Goal: Task Accomplishment & Management: Manage account settings

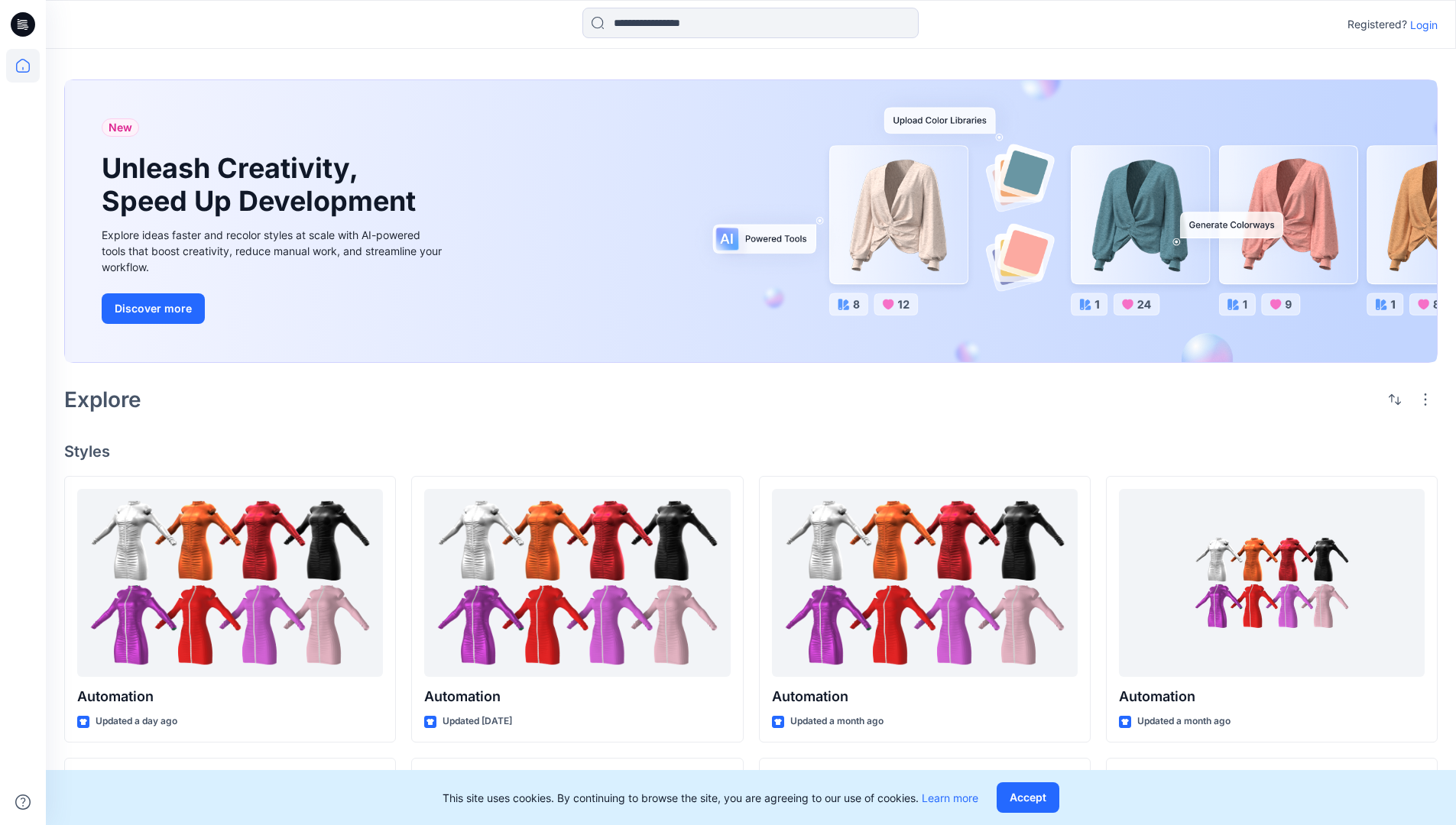
click at [1419, 24] on p "Login" at bounding box center [1423, 25] width 28 height 16
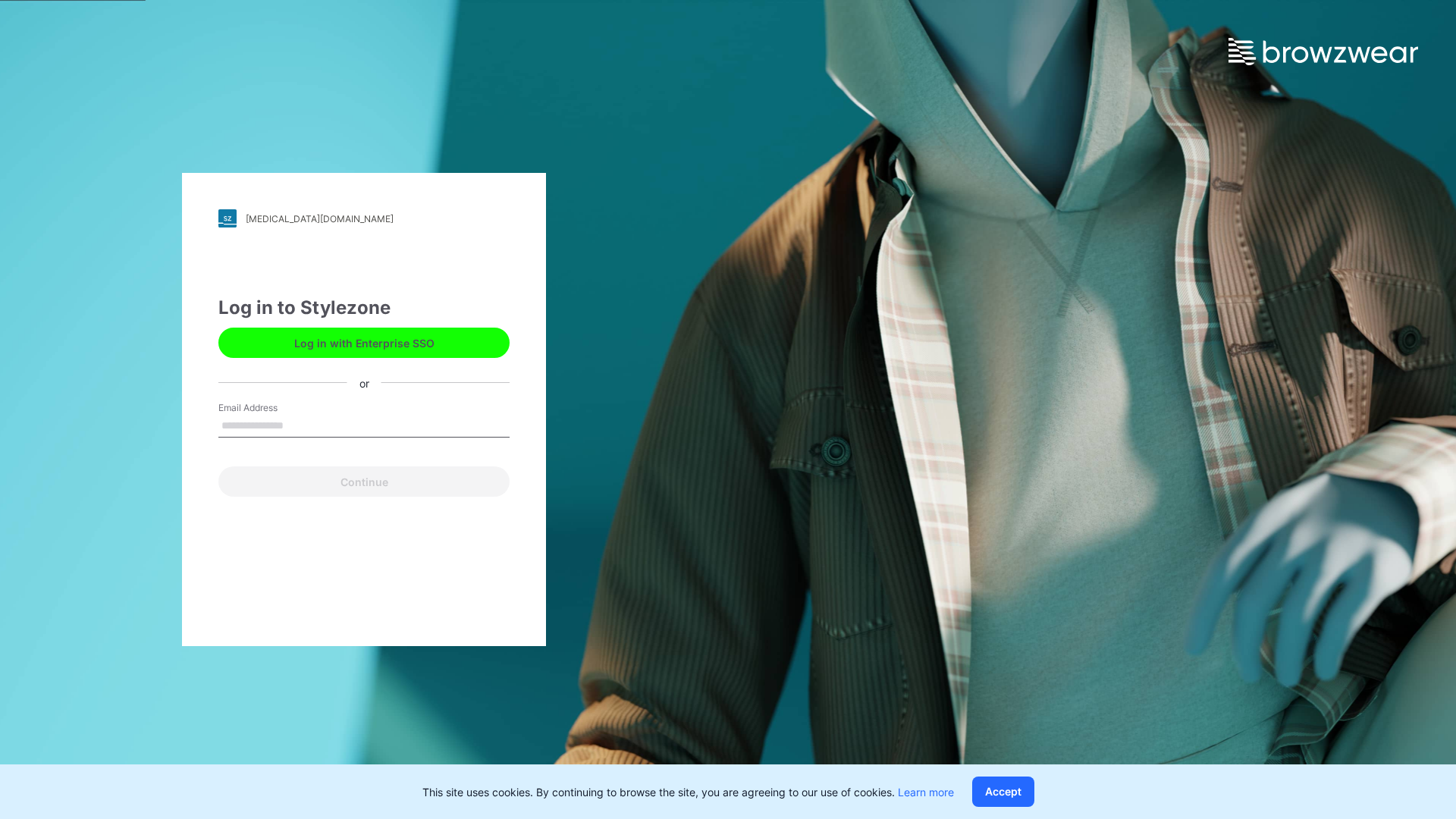
click at [299, 425] on input "Email Address" at bounding box center [364, 426] width 291 height 23
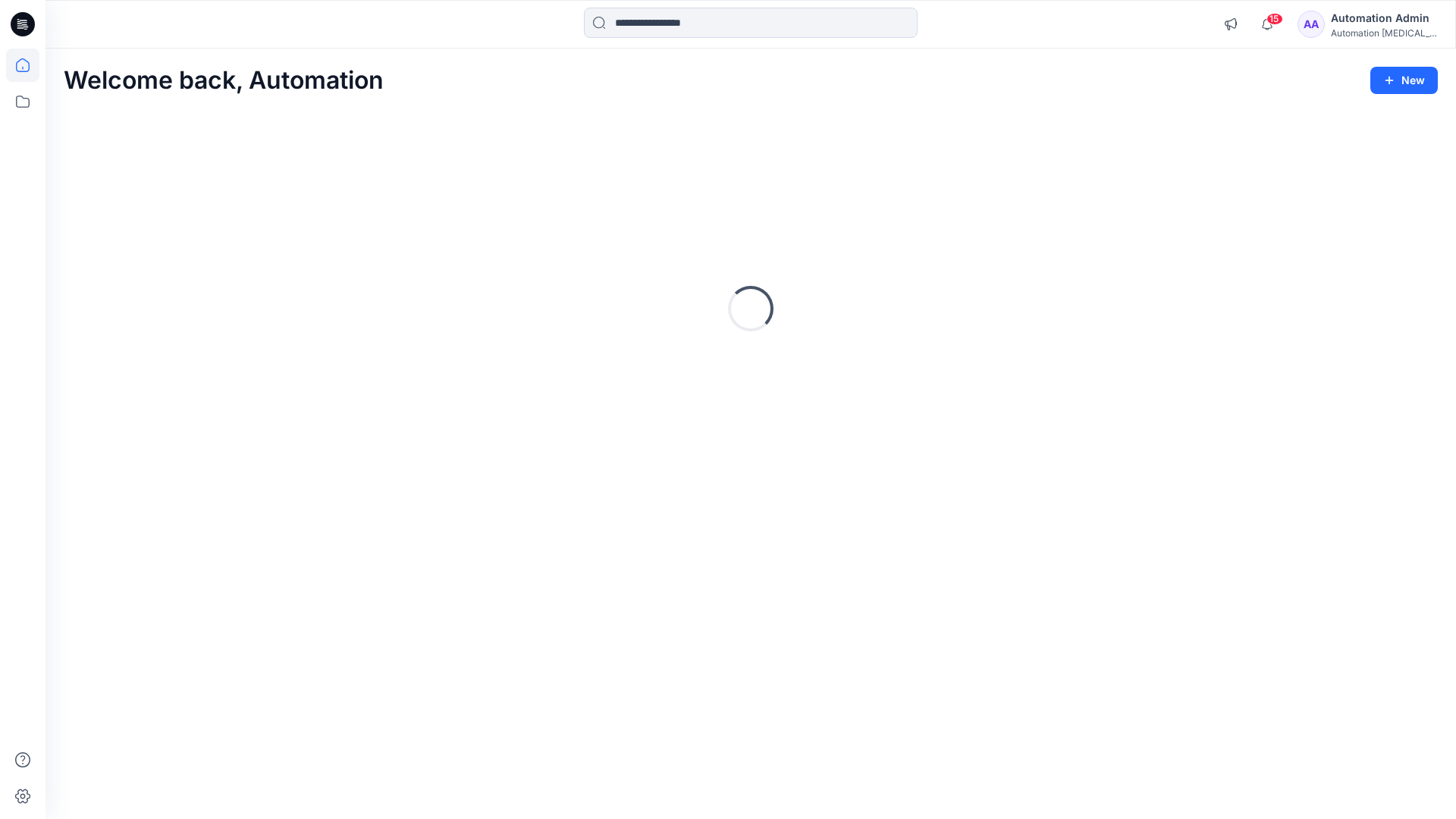
click at [29, 66] on icon at bounding box center [23, 65] width 14 height 14
click at [1236, 28] on icon "button" at bounding box center [1230, 23] width 11 height 12
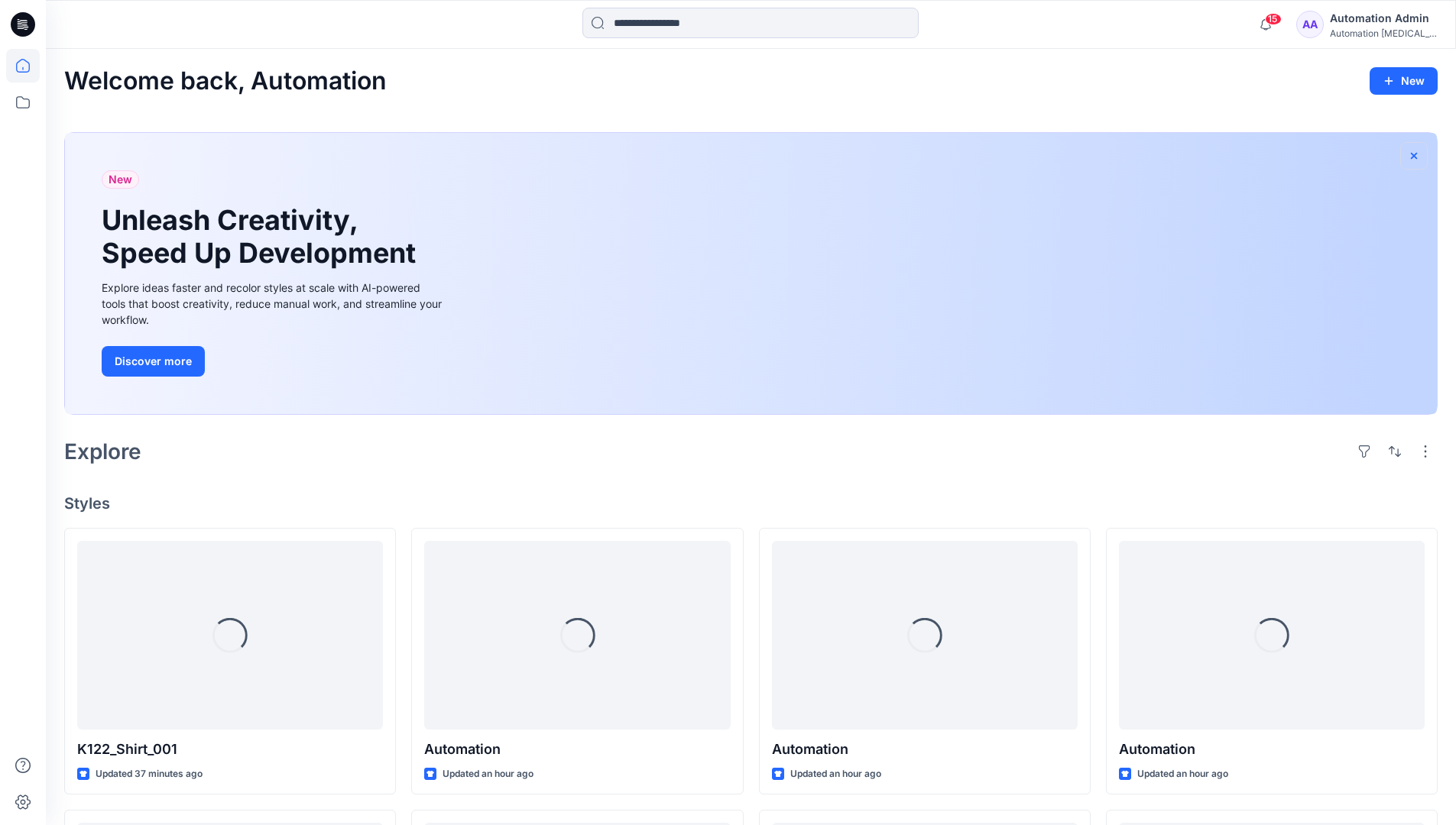
click at [1413, 153] on icon "button" at bounding box center [1413, 156] width 12 height 12
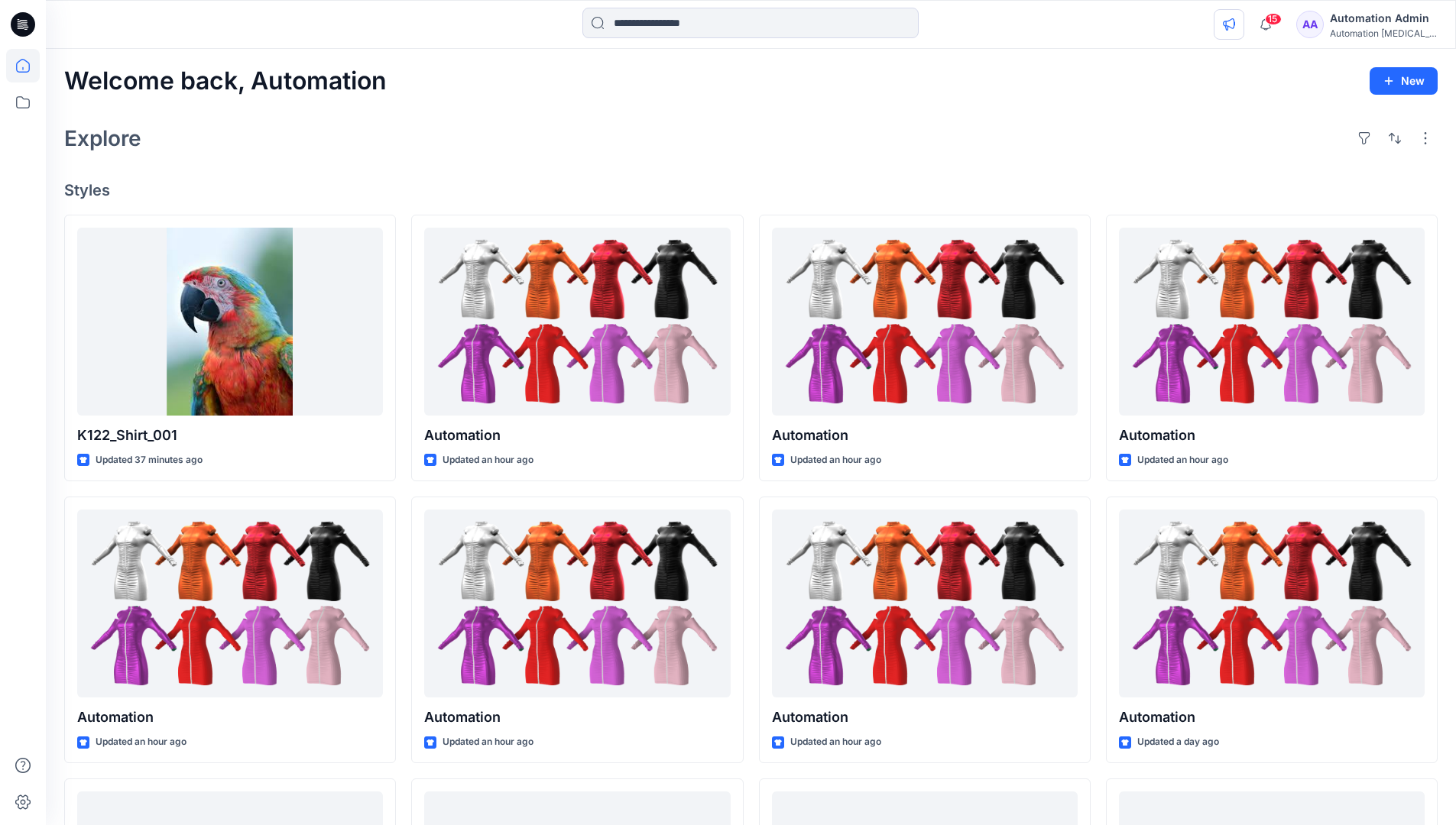
click at [1235, 21] on icon "button" at bounding box center [1229, 24] width 12 height 12
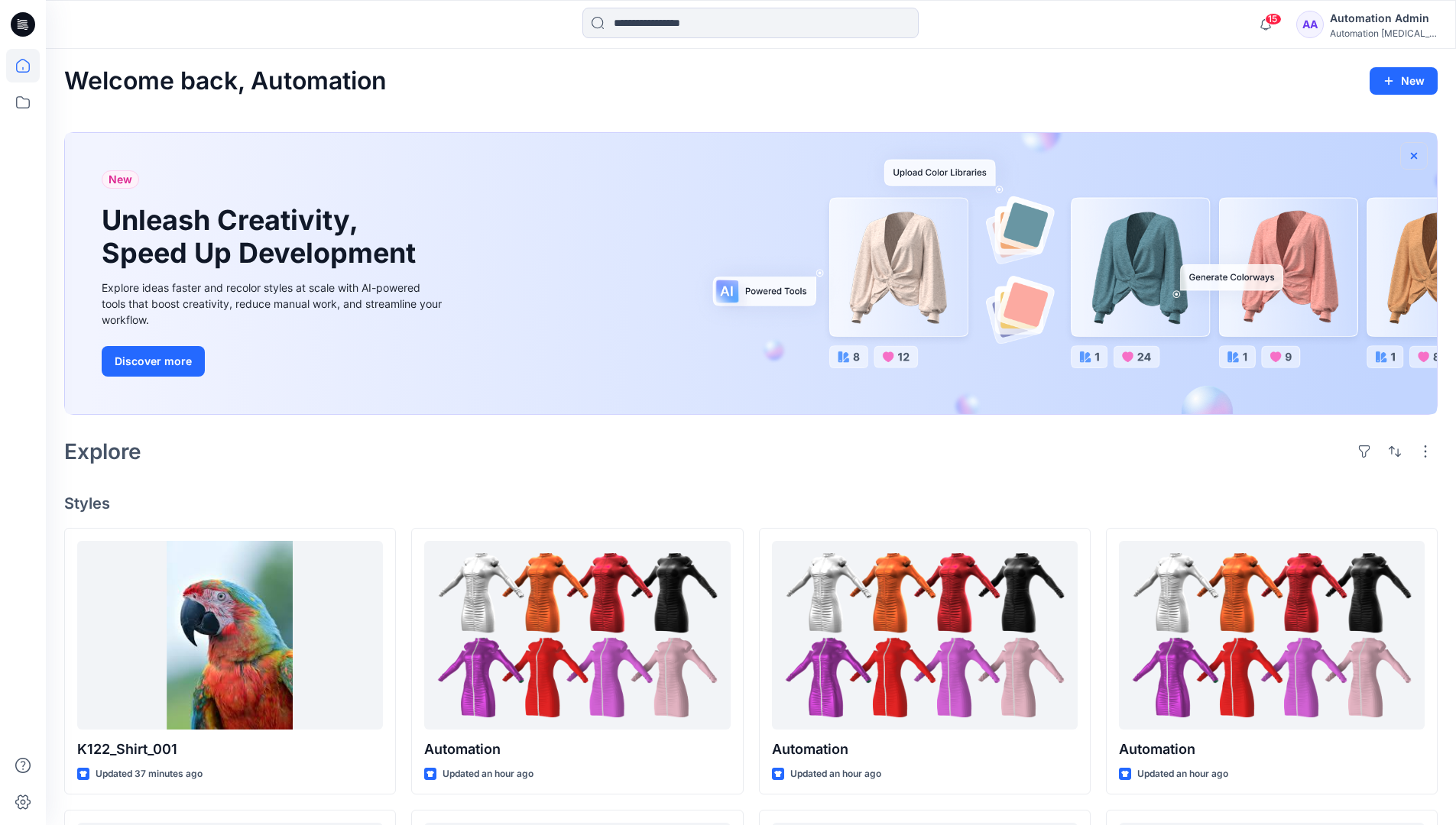
click at [1414, 156] on icon "button" at bounding box center [1413, 155] width 6 height 6
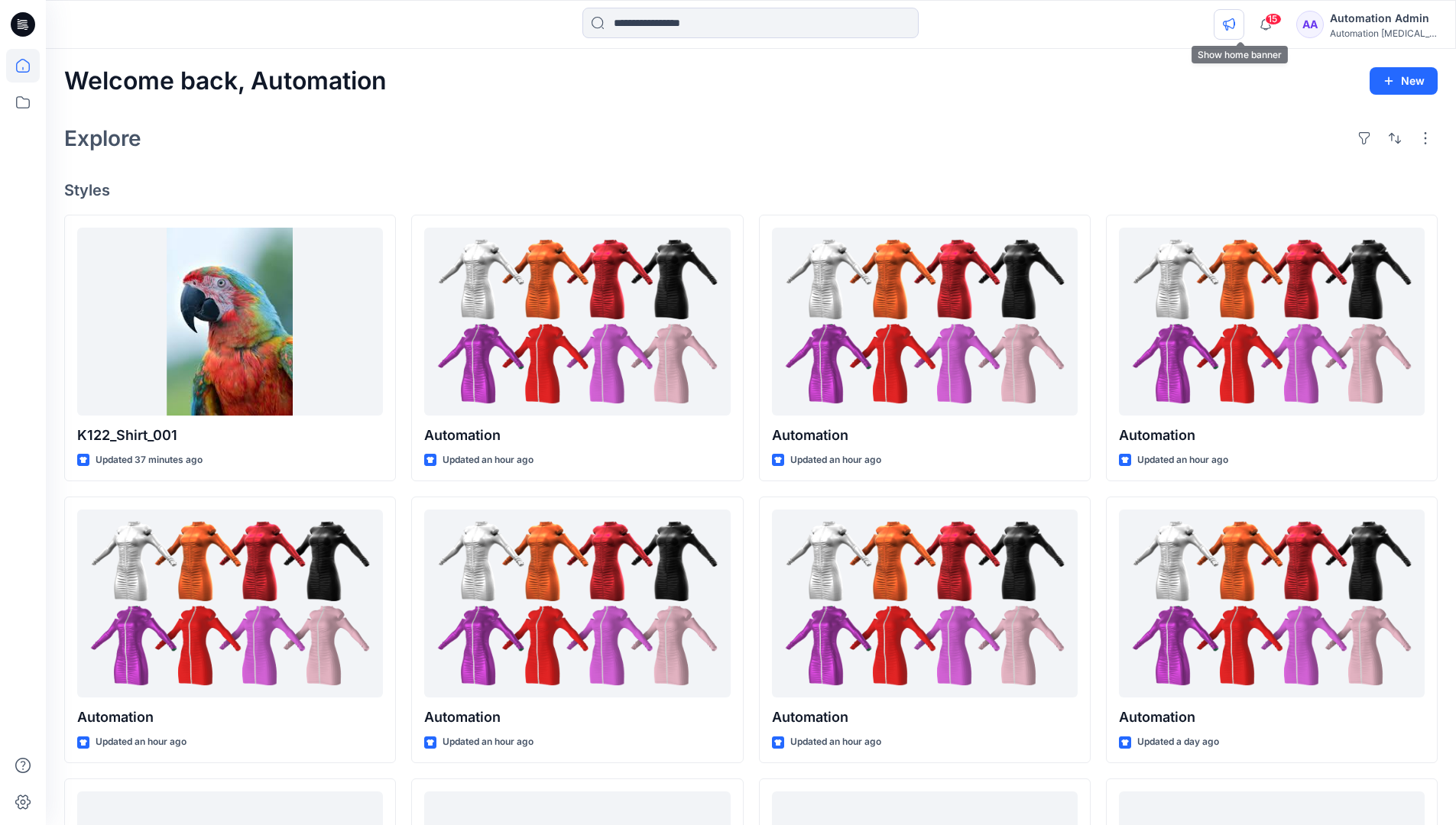
click at [1235, 27] on icon "button" at bounding box center [1229, 24] width 12 height 12
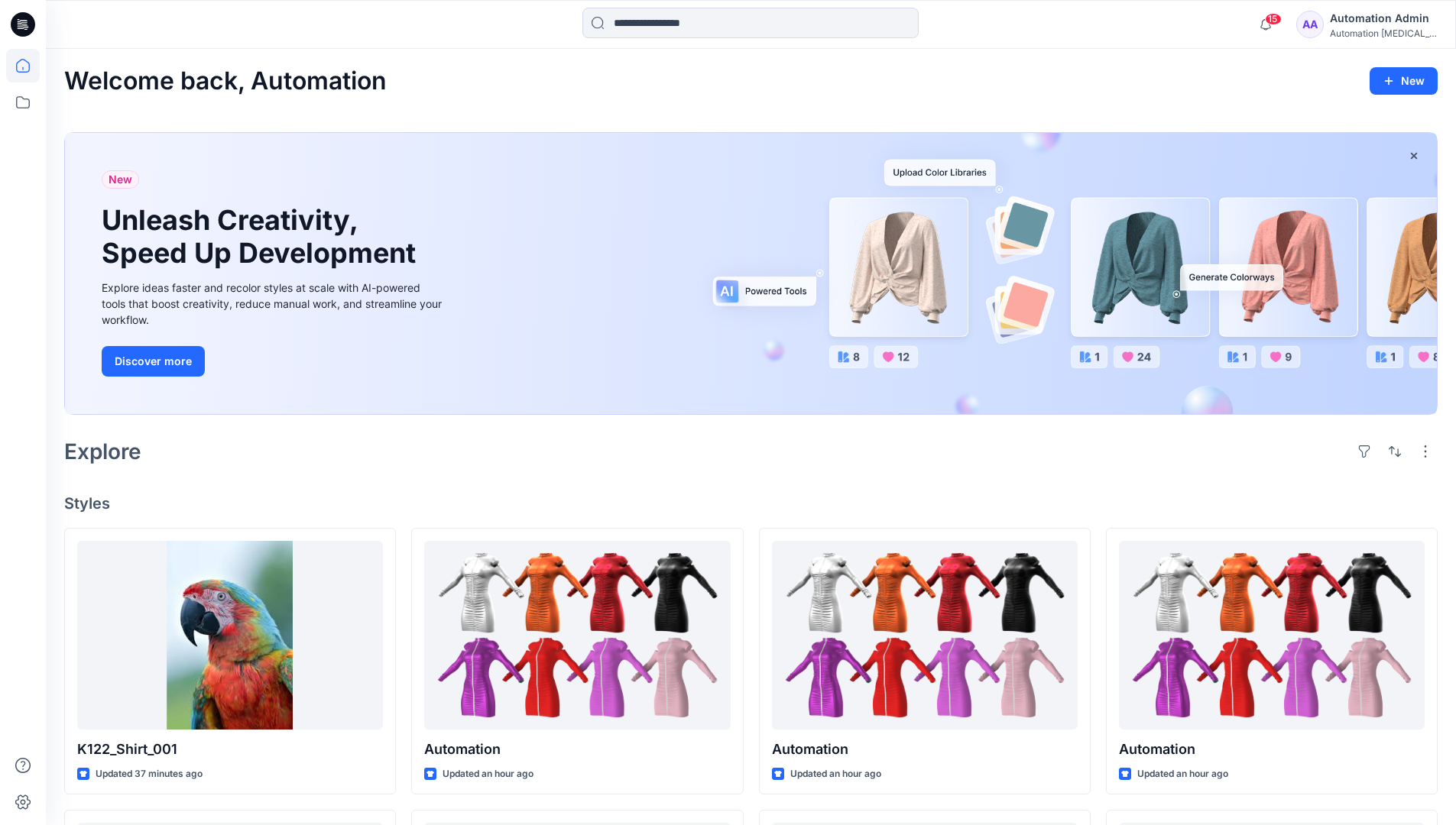
click at [1356, 34] on div "Automation [MEDICAL_DATA]..." at bounding box center [1383, 33] width 107 height 11
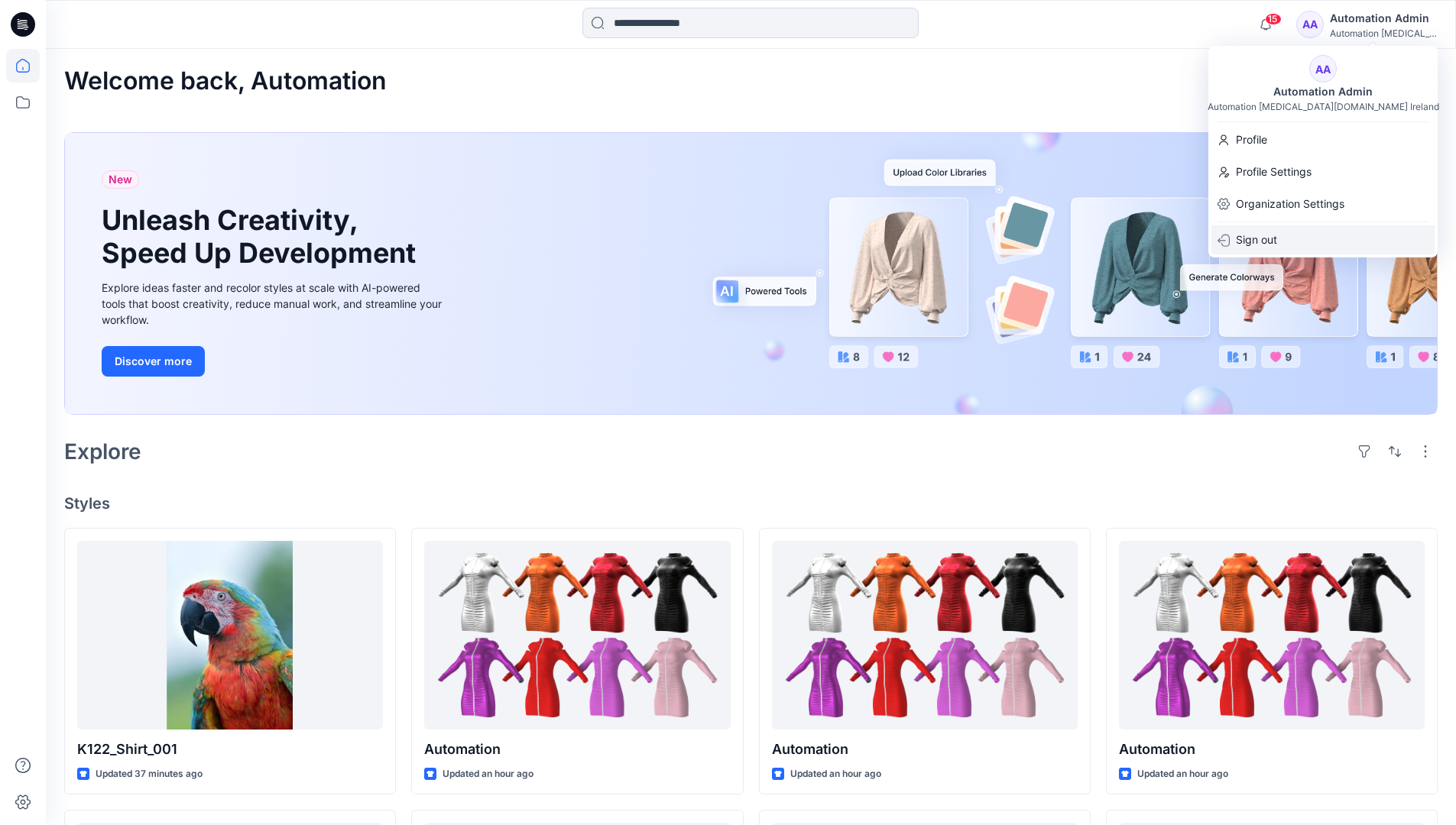
click at [1286, 236] on div "Sign out" at bounding box center [1323, 240] width 223 height 29
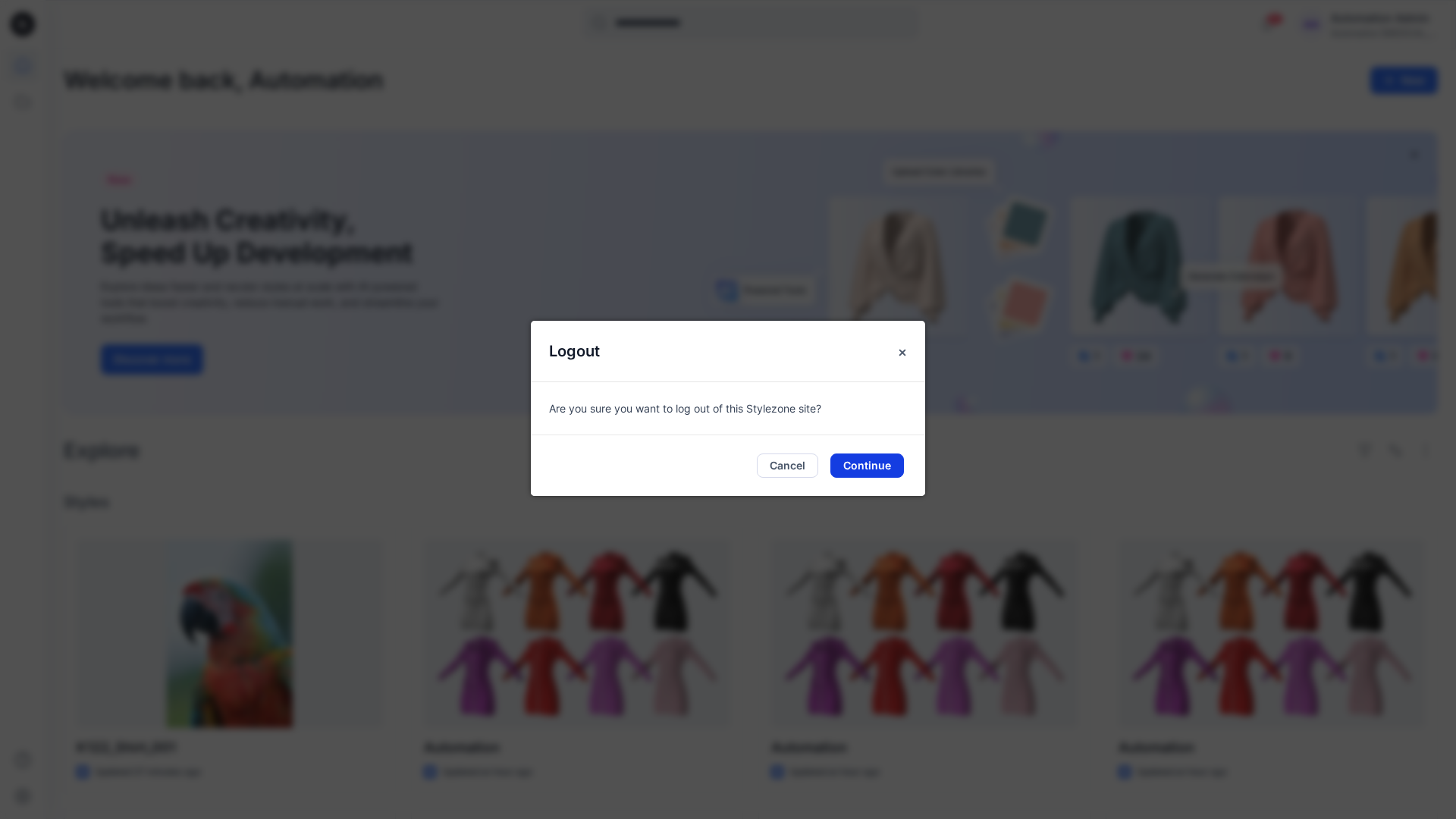
click at [893, 466] on button "Continue" at bounding box center [866, 466] width 74 height 24
